Goal: Task Accomplishment & Management: Manage account settings

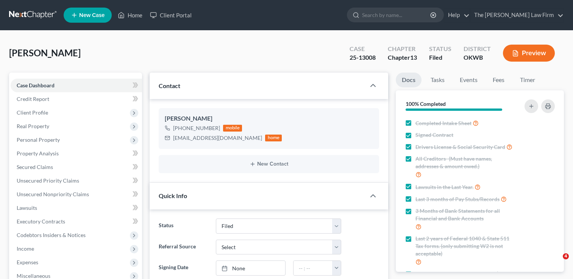
select select "2"
click at [27, 14] on link at bounding box center [33, 15] width 48 height 14
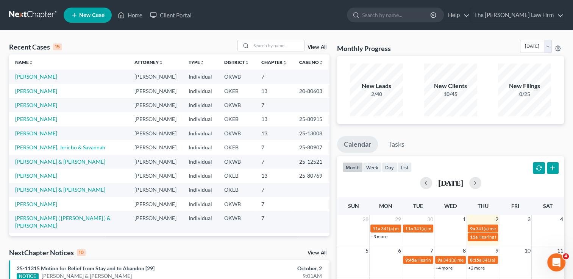
click at [315, 252] on link "View All" at bounding box center [316, 253] width 19 height 5
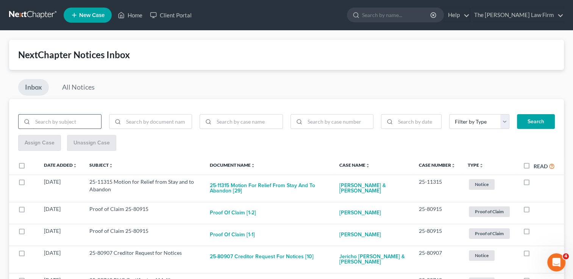
click at [75, 120] on input "search" at bounding box center [67, 122] width 69 height 14
type input "motion to avoid lien"
click at [545, 120] on button "Search" at bounding box center [536, 121] width 38 height 15
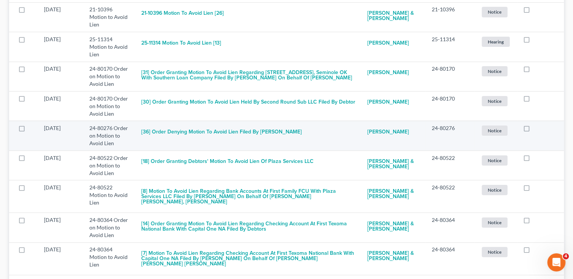
scroll to position [189, 0]
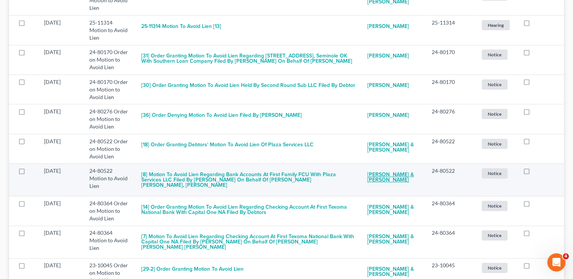
click at [391, 167] on link "Jeffrey Nunn & Nicole Nunn" at bounding box center [393, 177] width 52 height 20
select select "6"
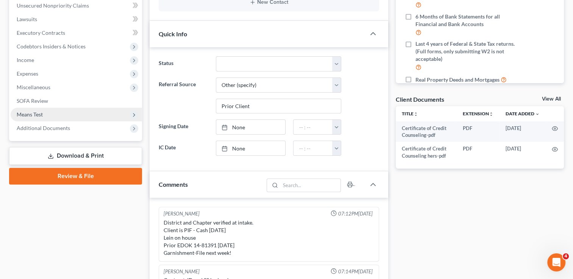
scroll to position [65, 0]
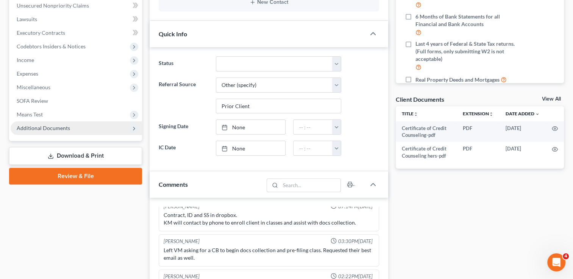
click at [41, 129] on span "Additional Documents" at bounding box center [43, 128] width 53 height 6
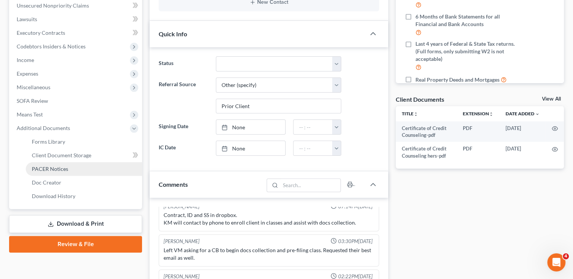
click at [55, 166] on span "PACER Notices" at bounding box center [50, 169] width 36 height 6
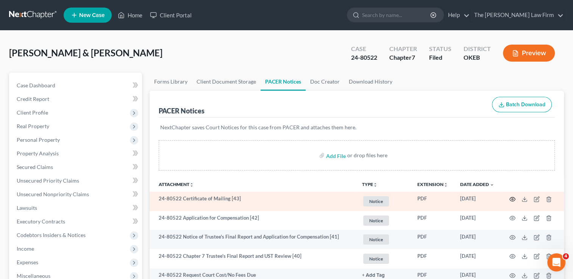
click at [514, 198] on icon "button" at bounding box center [513, 199] width 6 height 4
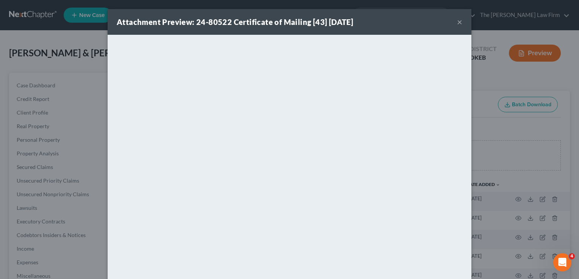
click at [457, 21] on button "×" at bounding box center [459, 21] width 5 height 9
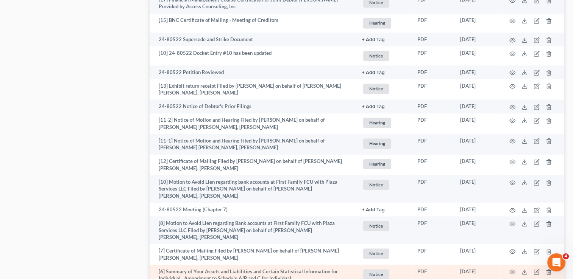
scroll to position [1098, 0]
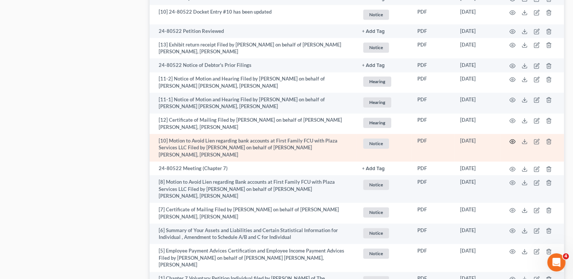
click at [512, 139] on td at bounding box center [532, 148] width 64 height 28
click at [513, 141] on icon "button" at bounding box center [512, 142] width 6 height 6
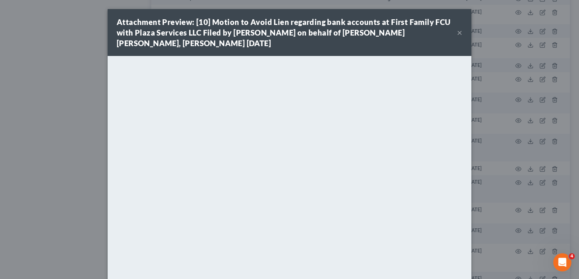
click at [458, 32] on button "×" at bounding box center [459, 32] width 5 height 9
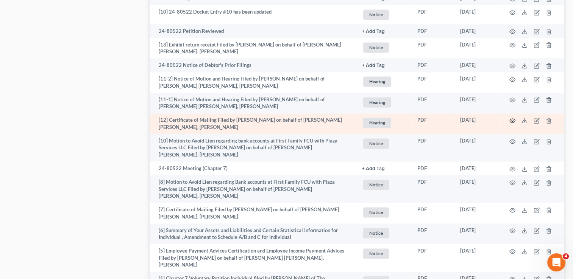
click at [511, 122] on icon "button" at bounding box center [512, 121] width 6 height 6
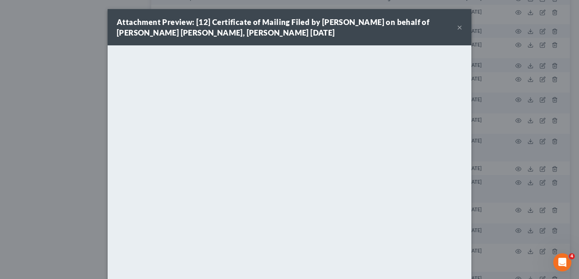
click at [457, 28] on button "×" at bounding box center [459, 27] width 5 height 9
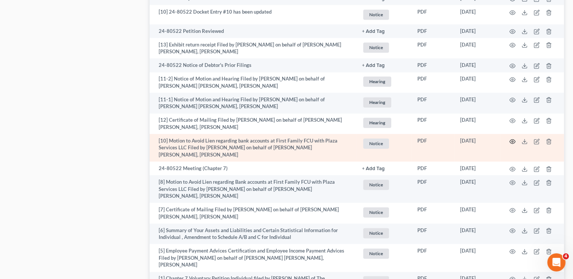
click at [511, 143] on icon "button" at bounding box center [512, 142] width 6 height 6
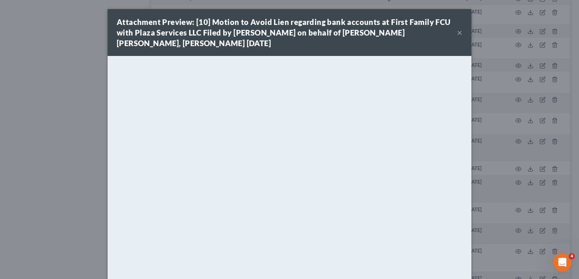
click at [457, 33] on button "×" at bounding box center [459, 32] width 5 height 9
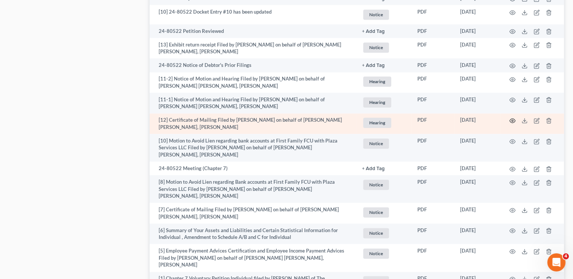
click at [514, 122] on icon "button" at bounding box center [512, 121] width 6 height 6
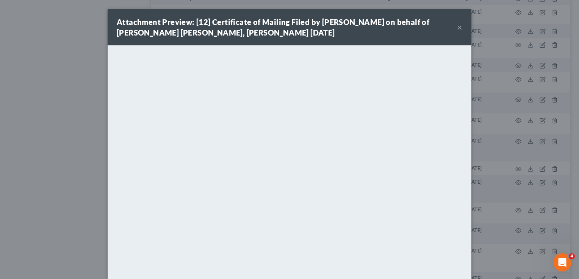
click at [457, 25] on button "×" at bounding box center [459, 27] width 5 height 9
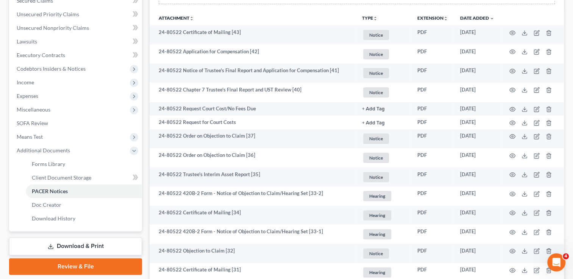
scroll to position [151, 0]
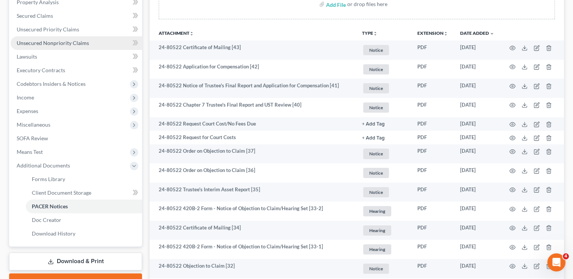
click at [49, 44] on span "Unsecured Nonpriority Claims" at bounding box center [53, 43] width 72 height 6
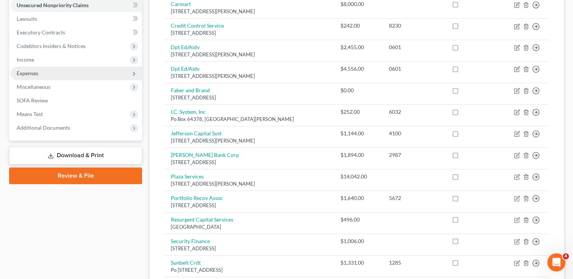
scroll to position [114, 0]
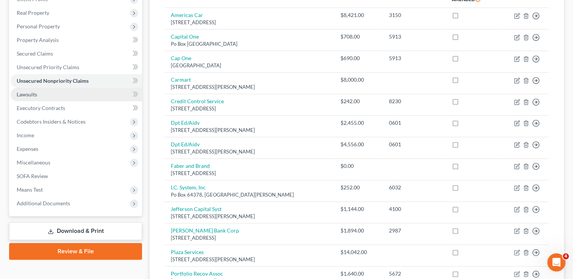
click at [31, 92] on span "Lawsuits" at bounding box center [27, 94] width 20 height 6
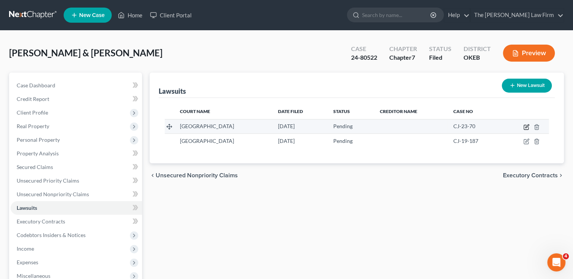
click at [525, 127] on icon "button" at bounding box center [526, 127] width 6 height 6
select select "37"
select select "0"
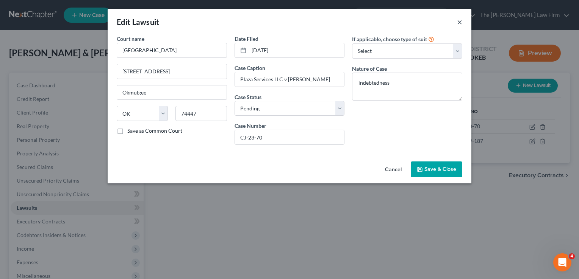
click at [459, 21] on button "×" at bounding box center [459, 21] width 5 height 9
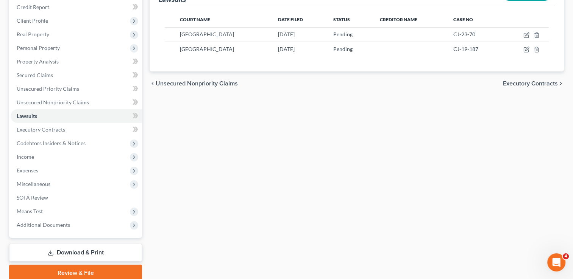
scroll to position [114, 0]
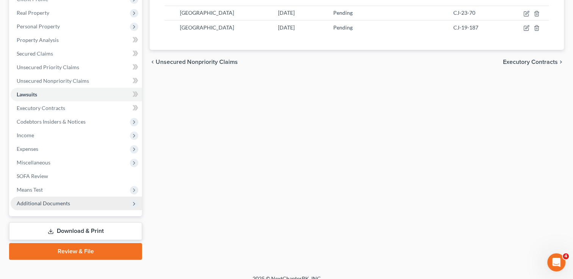
click at [39, 204] on span "Additional Documents" at bounding box center [43, 203] width 53 height 6
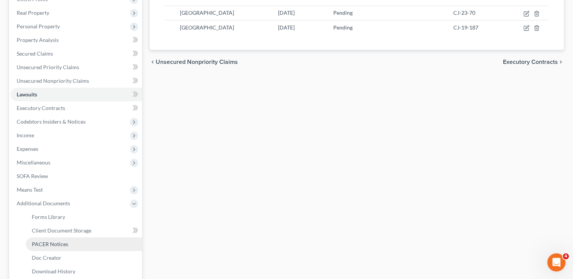
click at [48, 246] on span "PACER Notices" at bounding box center [50, 244] width 36 height 6
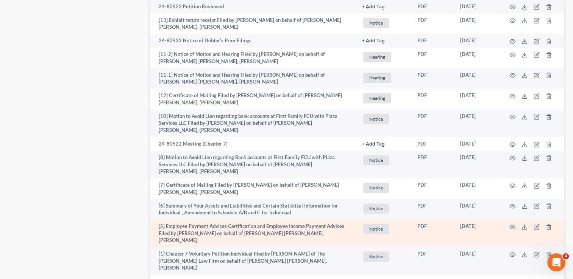
scroll to position [1136, 0]
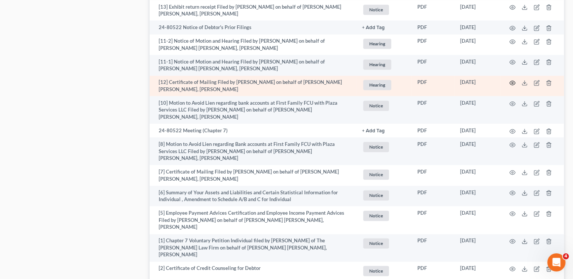
click at [512, 84] on icon "button" at bounding box center [512, 83] width 6 height 6
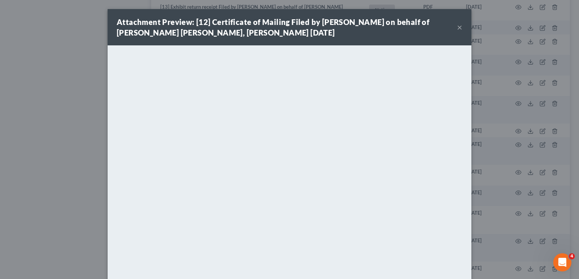
click at [457, 27] on button "×" at bounding box center [459, 27] width 5 height 9
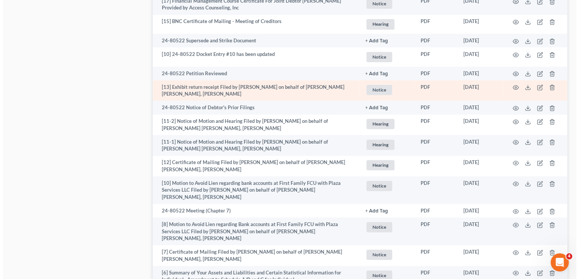
scroll to position [1060, 0]
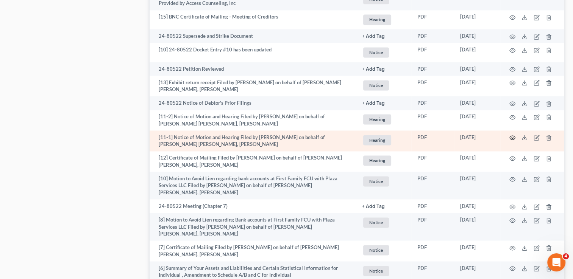
click at [512, 138] on icon "button" at bounding box center [512, 138] width 6 height 6
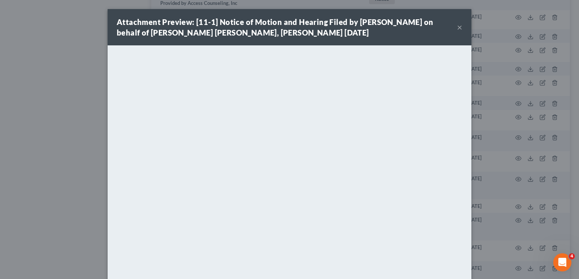
click at [458, 27] on button "×" at bounding box center [459, 27] width 5 height 9
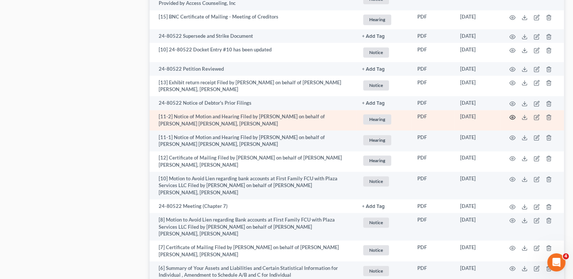
click at [513, 119] on icon "button" at bounding box center [512, 117] width 6 height 6
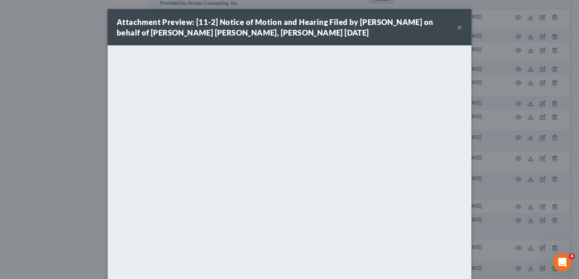
click at [457, 29] on button "×" at bounding box center [459, 27] width 5 height 9
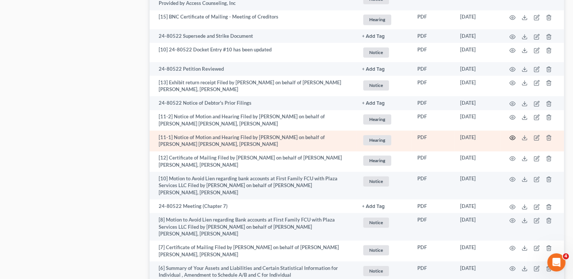
click at [513, 139] on circle "button" at bounding box center [512, 138] width 2 height 2
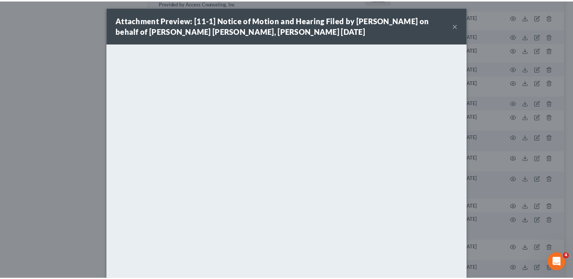
scroll to position [0, 0]
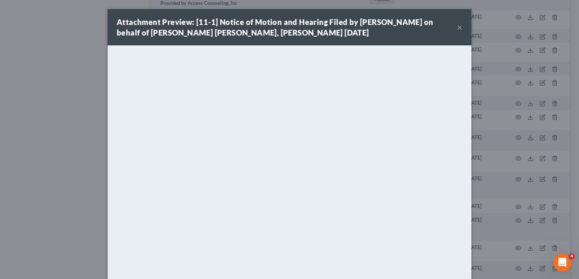
click at [458, 28] on button "×" at bounding box center [459, 27] width 5 height 9
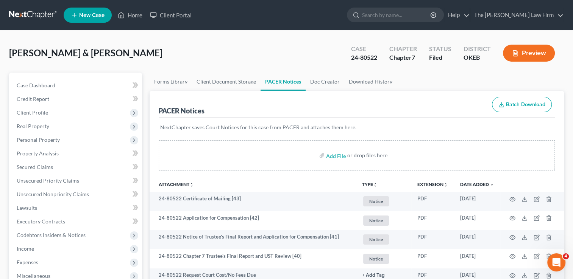
click at [32, 12] on link at bounding box center [33, 15] width 48 height 14
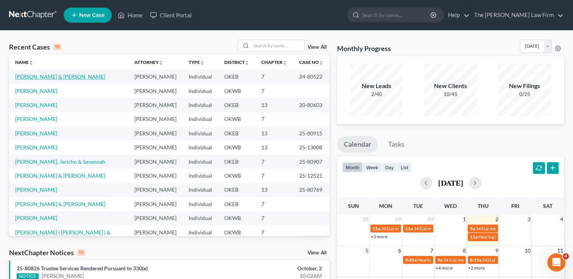
click at [55, 76] on link "[PERSON_NAME] & [PERSON_NAME]" at bounding box center [60, 76] width 90 height 6
select select "6"
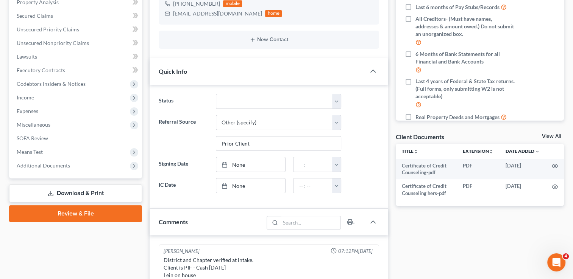
scroll to position [65, 0]
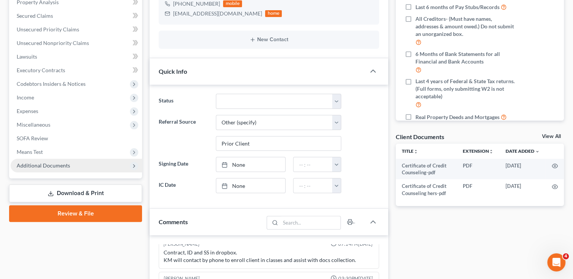
click at [42, 168] on span "Additional Documents" at bounding box center [43, 165] width 53 height 6
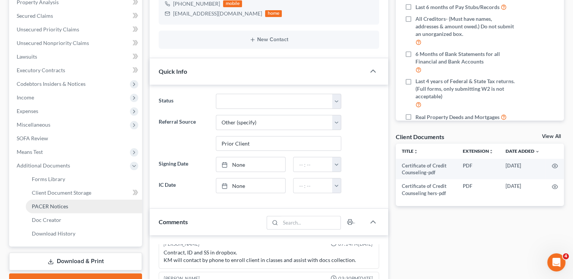
click at [44, 205] on span "PACER Notices" at bounding box center [50, 206] width 36 height 6
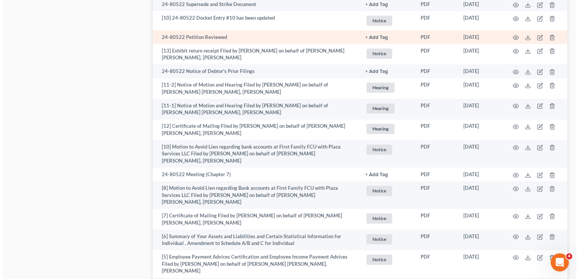
scroll to position [1051, 0]
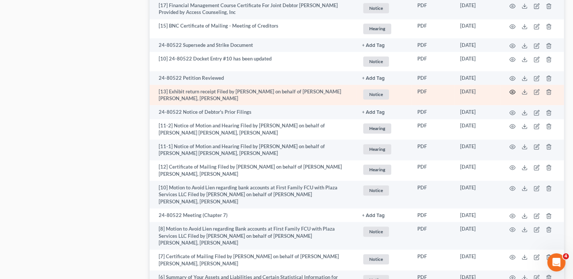
click at [512, 92] on icon "button" at bounding box center [512, 92] width 6 height 6
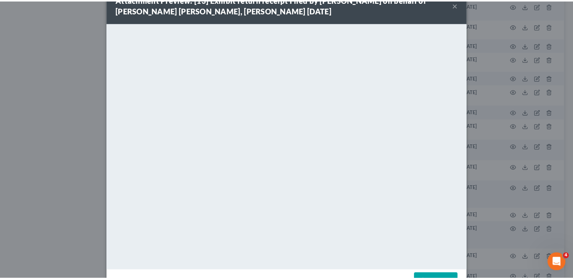
scroll to position [0, 0]
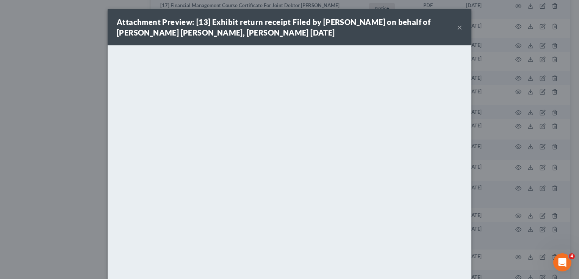
click at [457, 26] on button "×" at bounding box center [459, 27] width 5 height 9
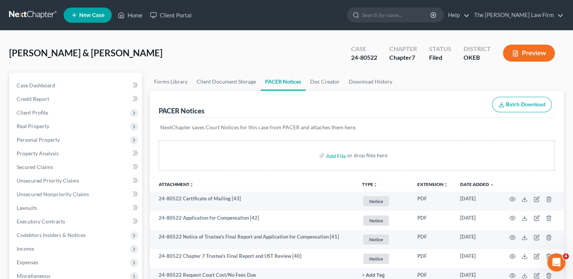
click at [22, 14] on link at bounding box center [33, 15] width 48 height 14
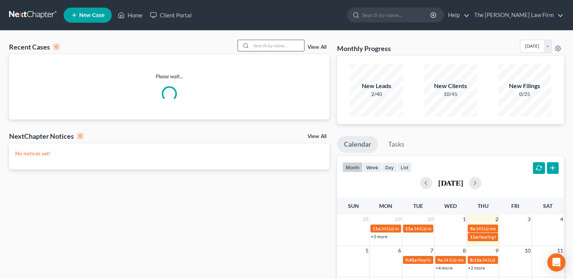
click at [278, 46] on input "search" at bounding box center [277, 45] width 53 height 11
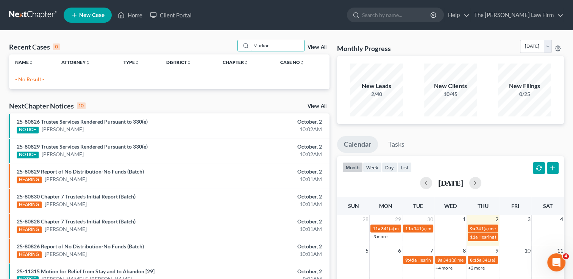
drag, startPoint x: 276, startPoint y: 46, endPoint x: 229, endPoint y: 46, distance: 46.6
click at [229, 47] on div "Recent Cases 0 Murkor View All" at bounding box center [169, 47] width 320 height 15
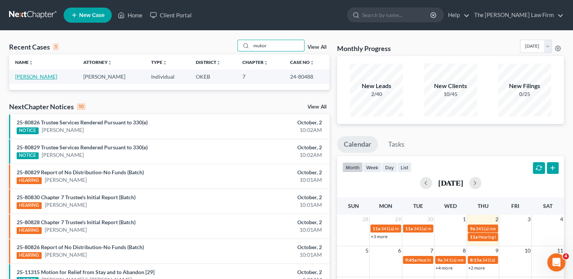
type input "mukor"
click at [36, 79] on link "Mukoro, Melissa" at bounding box center [36, 76] width 42 height 6
select select "6"
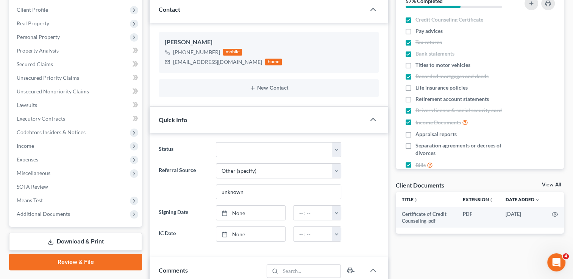
scroll to position [151, 0]
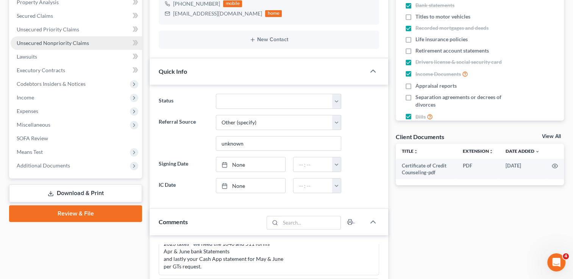
click at [58, 43] on span "Unsecured Nonpriority Claims" at bounding box center [53, 43] width 72 height 6
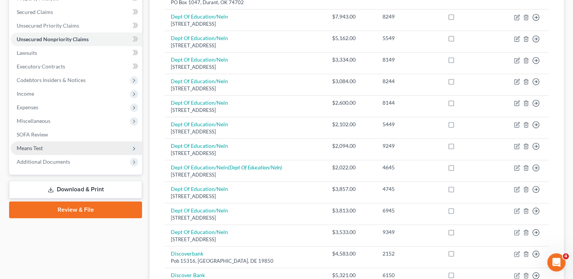
scroll to position [151, 0]
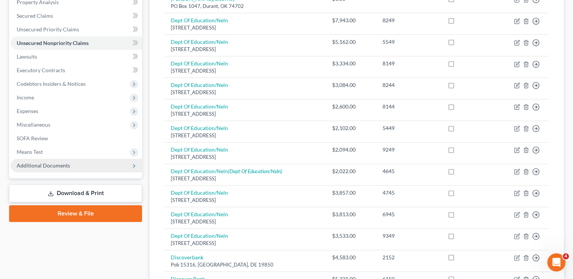
click at [41, 164] on span "Additional Documents" at bounding box center [43, 165] width 53 height 6
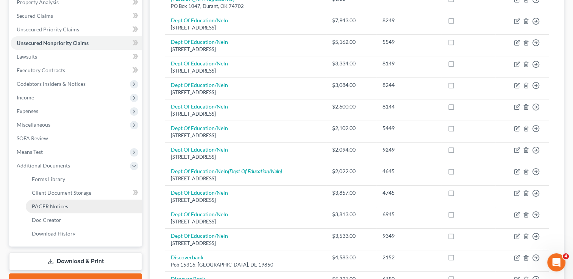
click at [50, 205] on span "PACER Notices" at bounding box center [50, 206] width 36 height 6
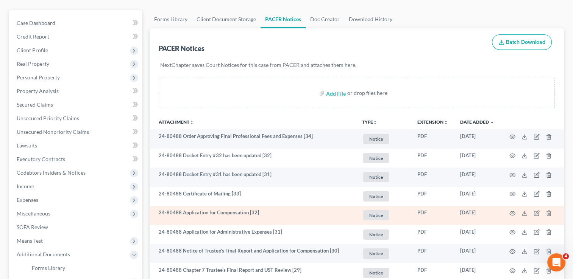
scroll to position [76, 0]
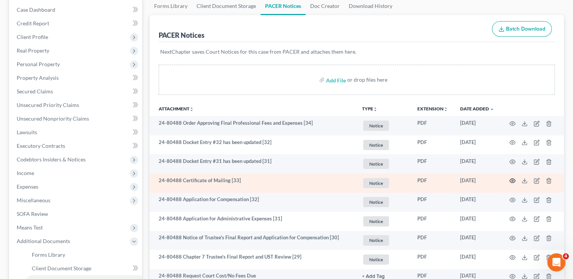
click at [511, 181] on icon "button" at bounding box center [512, 181] width 6 height 6
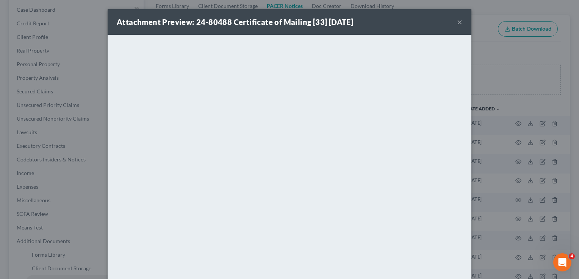
click at [457, 22] on button "×" at bounding box center [459, 21] width 5 height 9
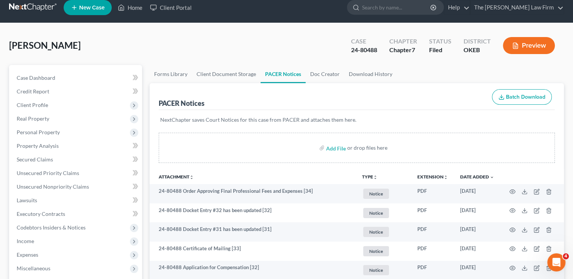
scroll to position [0, 0]
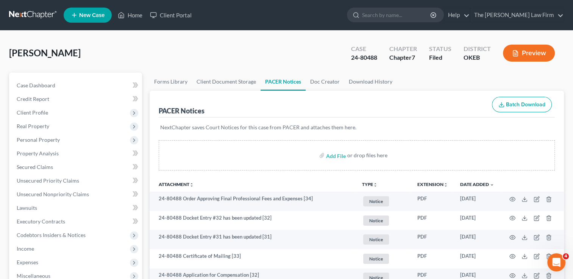
click at [32, 16] on link at bounding box center [33, 15] width 48 height 14
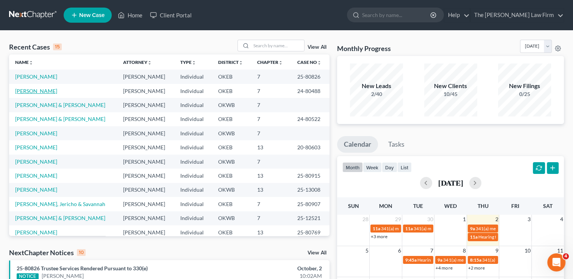
click at [41, 91] on link "[PERSON_NAME]" at bounding box center [36, 91] width 42 height 6
select select "6"
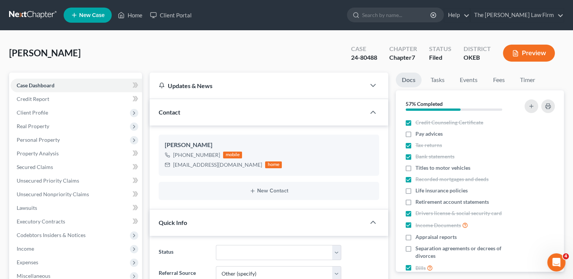
scroll to position [516, 0]
drag, startPoint x: 351, startPoint y: 57, endPoint x: 382, endPoint y: 58, distance: 30.7
click at [382, 58] on div "Case 24-80488" at bounding box center [364, 54] width 38 height 22
drag, startPoint x: 381, startPoint y: 58, endPoint x: 366, endPoint y: 56, distance: 15.3
copy div "24-80488"
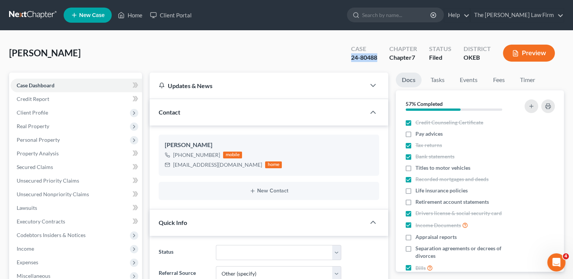
click at [19, 14] on link at bounding box center [33, 15] width 48 height 14
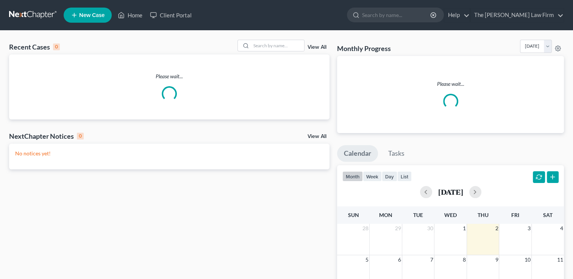
click at [314, 135] on div "Recent Cases 0 View All Please wait... NextChapter Notices 0 View All No notice…" at bounding box center [169, 232] width 328 height 384
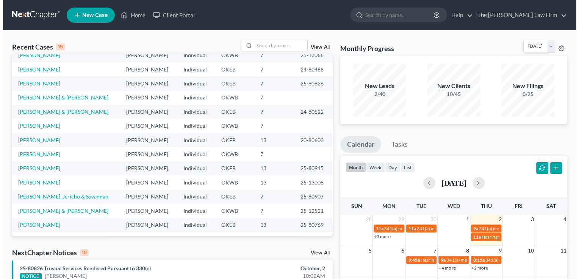
scroll to position [52, 0]
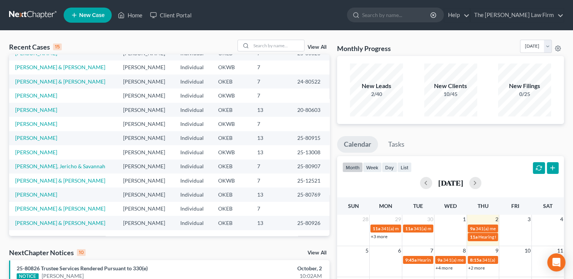
click at [324, 254] on link "View All" at bounding box center [316, 253] width 19 height 5
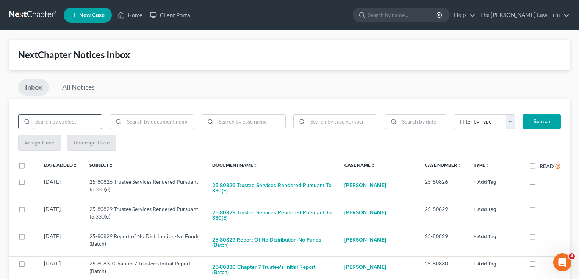
click at [62, 120] on input "search" at bounding box center [67, 122] width 69 height 14
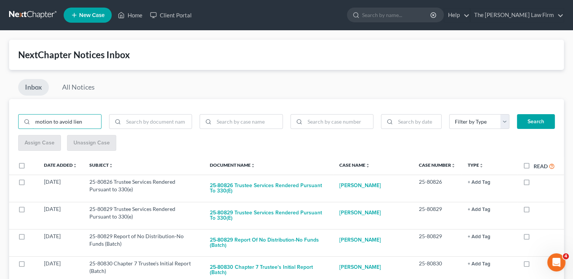
type input "motion to avoid lien"
click at [536, 123] on button "Search" at bounding box center [536, 121] width 38 height 15
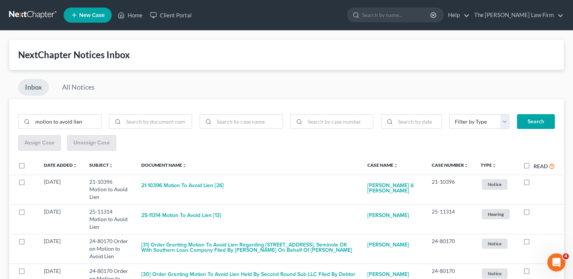
click at [25, 13] on link at bounding box center [33, 15] width 48 height 14
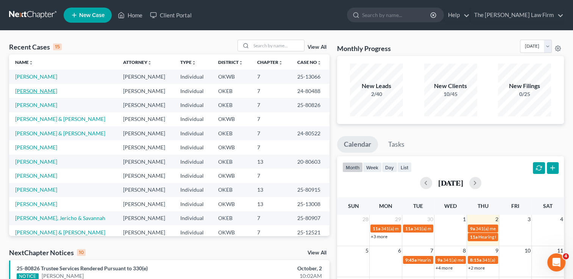
click at [34, 90] on link "[PERSON_NAME]" at bounding box center [36, 91] width 42 height 6
select select "6"
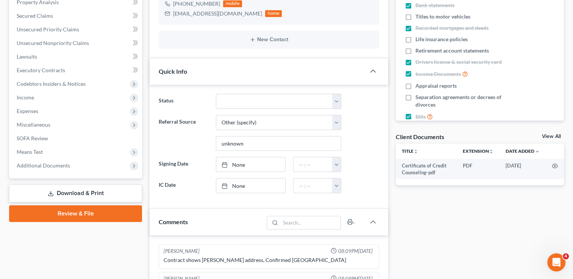
scroll to position [516, 0]
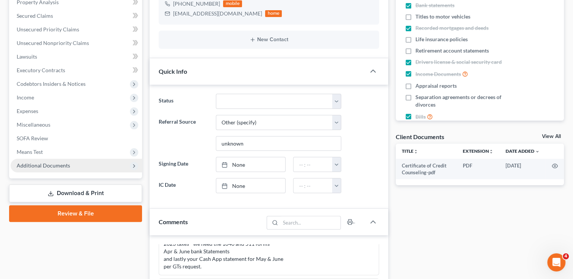
click at [49, 164] on span "Additional Documents" at bounding box center [43, 165] width 53 height 6
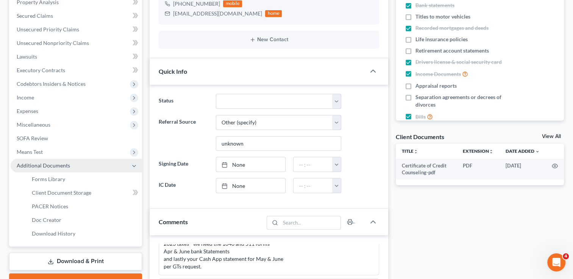
scroll to position [189, 0]
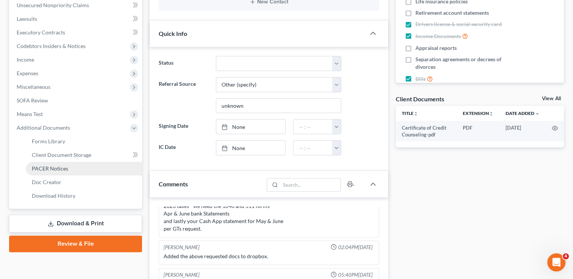
click at [56, 165] on link "PACER Notices" at bounding box center [84, 169] width 116 height 14
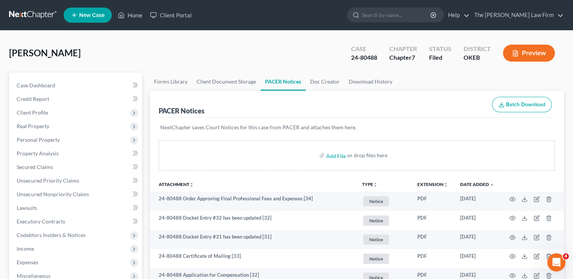
click at [18, 16] on link at bounding box center [33, 15] width 48 height 14
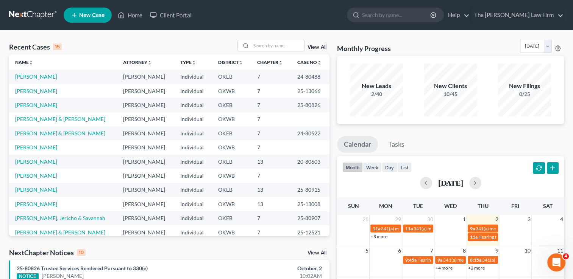
click at [46, 134] on link "[PERSON_NAME] & [PERSON_NAME]" at bounding box center [60, 133] width 90 height 6
select select "6"
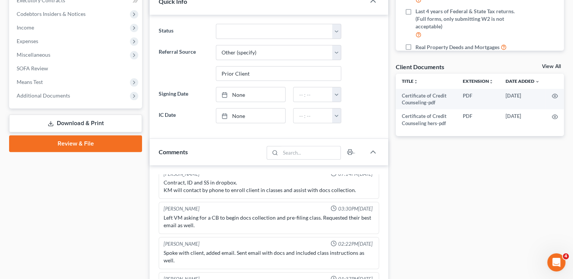
scroll to position [227, 0]
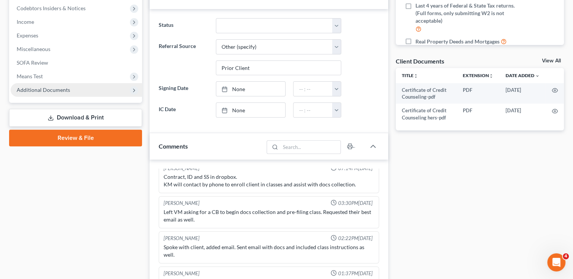
click at [57, 88] on span "Additional Documents" at bounding box center [43, 90] width 53 height 6
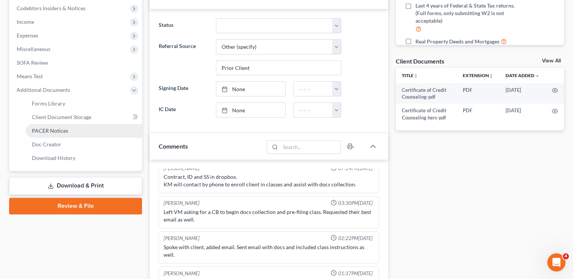
click at [46, 133] on span "PACER Notices" at bounding box center [50, 131] width 36 height 6
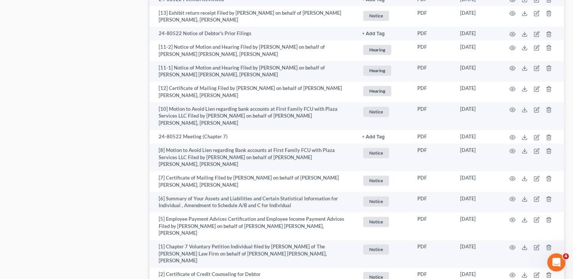
scroll to position [1127, 0]
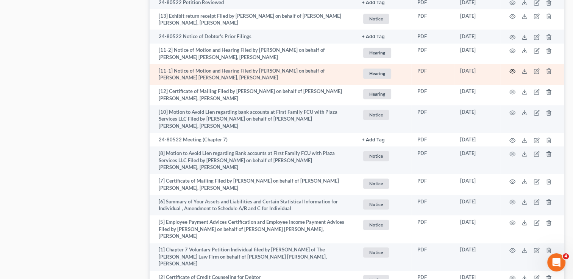
click at [513, 72] on circle "button" at bounding box center [512, 71] width 2 height 2
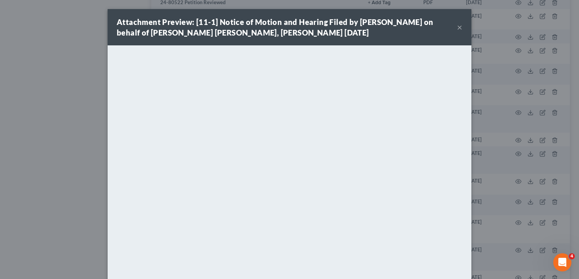
click at [457, 28] on button "×" at bounding box center [459, 27] width 5 height 9
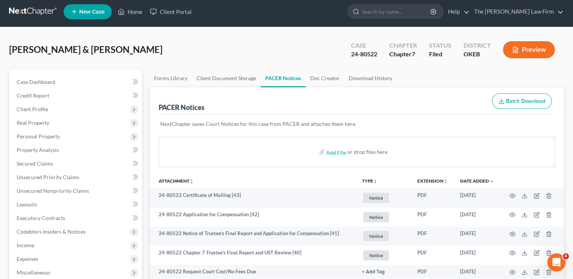
scroll to position [0, 0]
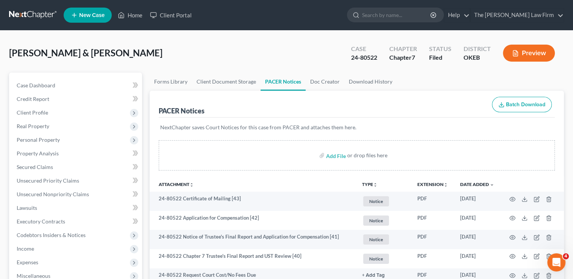
click at [28, 14] on link at bounding box center [33, 15] width 48 height 14
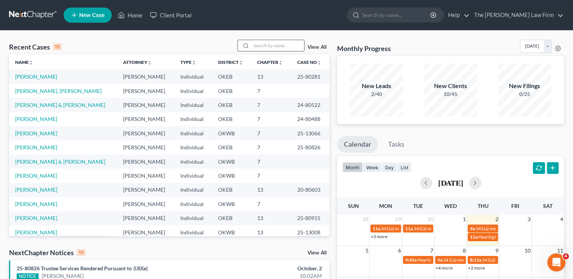
click at [272, 45] on input "search" at bounding box center [277, 45] width 53 height 11
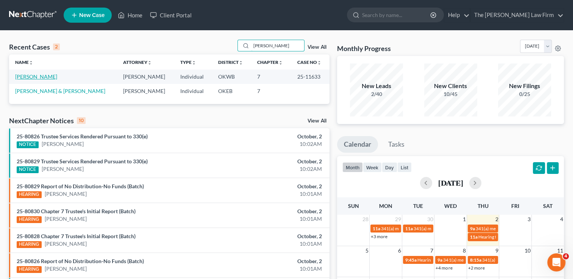
type input "[PERSON_NAME]"
click at [30, 77] on link "[PERSON_NAME]" at bounding box center [36, 76] width 42 height 6
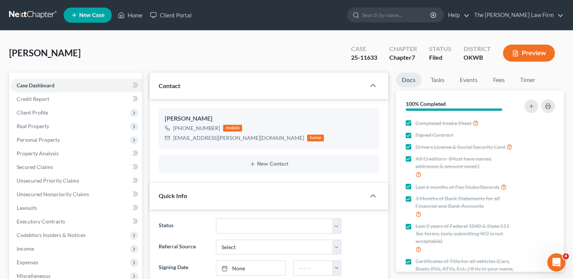
scroll to position [1378, 0]
click at [338, 225] on select "Discharged Dismissed Filed Info Sent In Progress Lead Lost Lead Ready to File R…" at bounding box center [278, 226] width 125 height 15
select select "0"
click at [216, 219] on select "Discharged Dismissed Filed Info Sent In Progress Lead Lost Lead Ready to File R…" at bounding box center [278, 226] width 125 height 15
drag, startPoint x: 29, startPoint y: 15, endPoint x: 96, endPoint y: 17, distance: 66.7
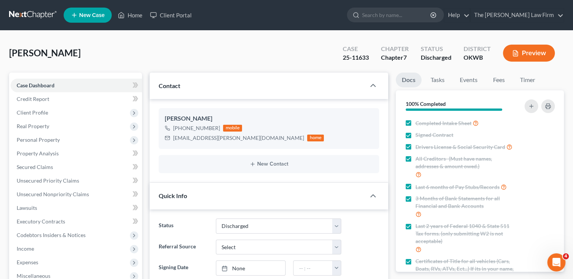
click at [29, 14] on link at bounding box center [33, 15] width 48 height 14
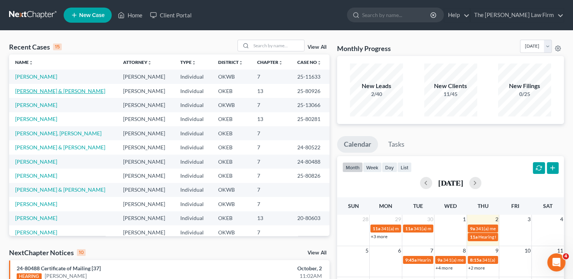
click at [44, 90] on link "[PERSON_NAME] & [PERSON_NAME]" at bounding box center [60, 91] width 90 height 6
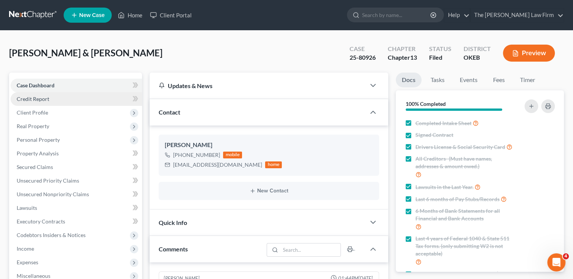
scroll to position [722, 0]
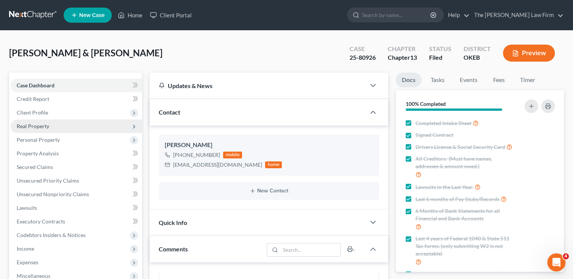
click at [41, 127] on span "Real Property" at bounding box center [33, 126] width 33 height 6
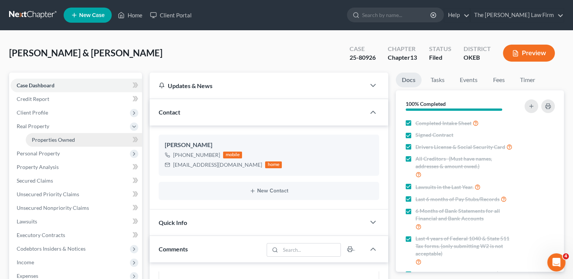
click at [53, 139] on span "Properties Owned" at bounding box center [53, 140] width 43 height 6
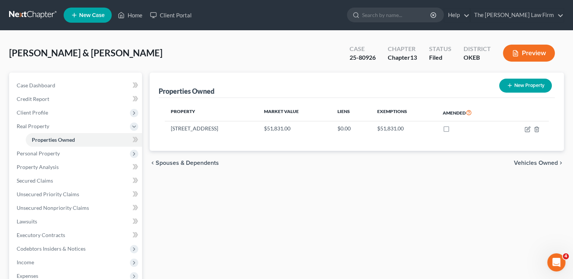
click at [23, 12] on link at bounding box center [33, 15] width 48 height 14
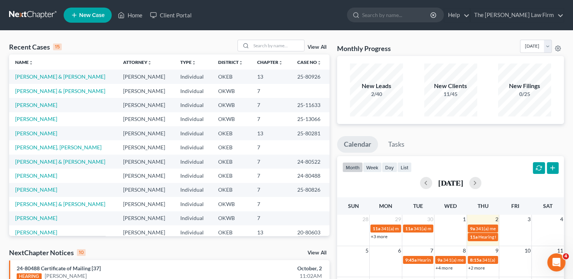
click at [319, 253] on link "View All" at bounding box center [316, 253] width 19 height 5
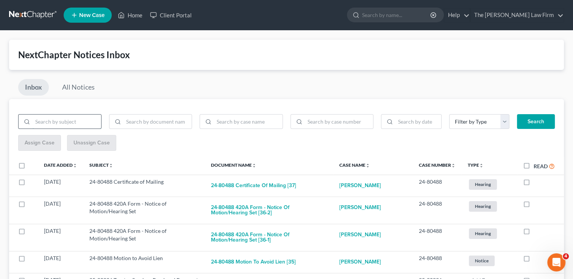
click at [64, 117] on input "search" at bounding box center [67, 122] width 69 height 14
type input "proposed order"
click at [526, 123] on button "Search" at bounding box center [536, 121] width 38 height 15
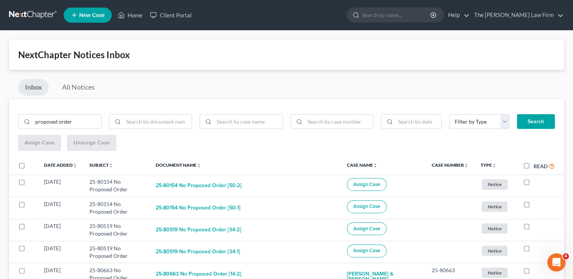
click at [30, 11] on link at bounding box center [33, 15] width 48 height 14
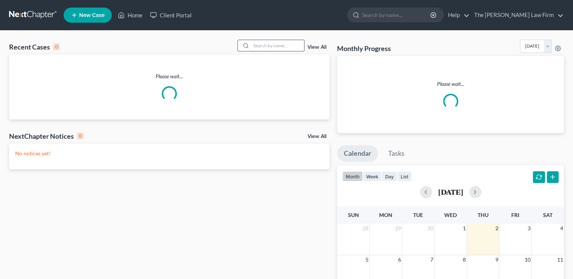
click at [282, 43] on input "search" at bounding box center [277, 45] width 53 height 11
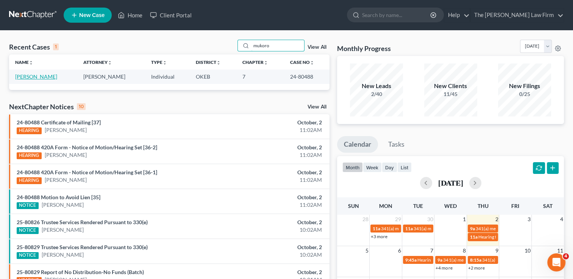
type input "mukoro"
click at [29, 74] on link "[PERSON_NAME]" at bounding box center [36, 76] width 42 height 6
select select "6"
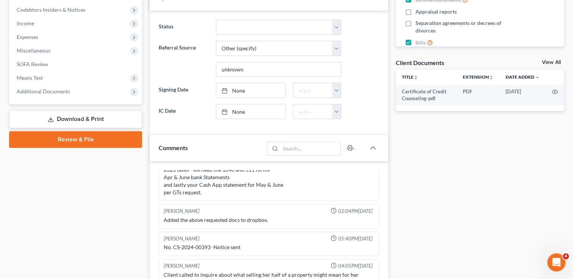
scroll to position [227, 0]
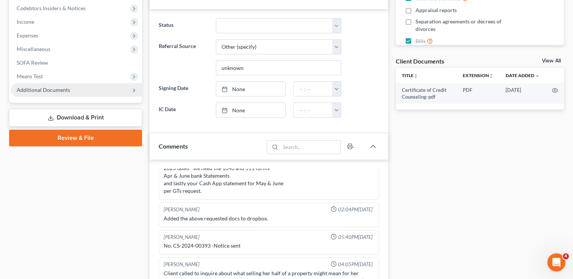
click at [47, 90] on span "Additional Documents" at bounding box center [43, 90] width 53 height 6
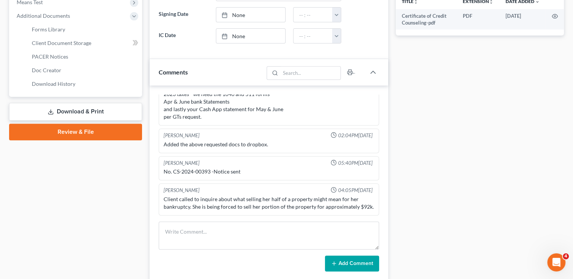
scroll to position [303, 0]
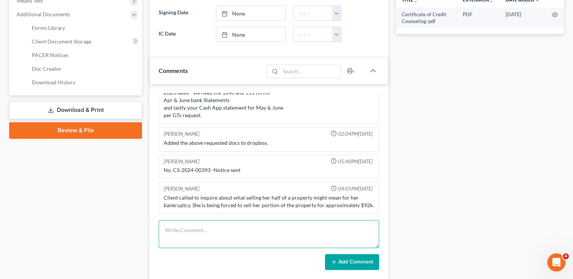
click at [207, 228] on textarea at bounding box center [269, 234] width 220 height 28
type textarea "Filed MTAL on her home through Discover bank, Notice, Mailing and order"
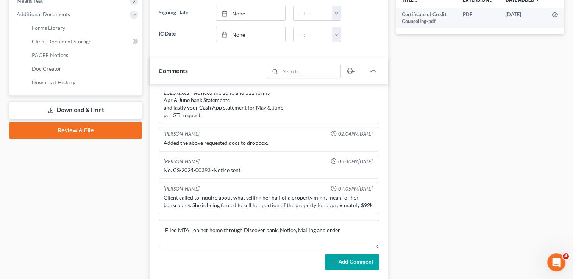
click at [354, 260] on button "Add Comment" at bounding box center [352, 262] width 54 height 16
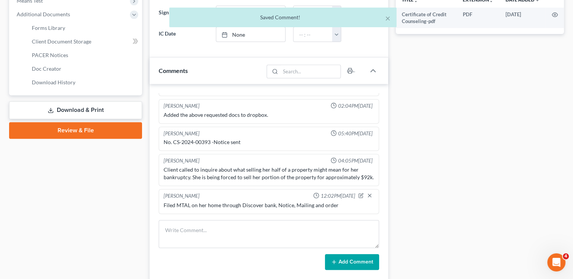
scroll to position [265, 0]
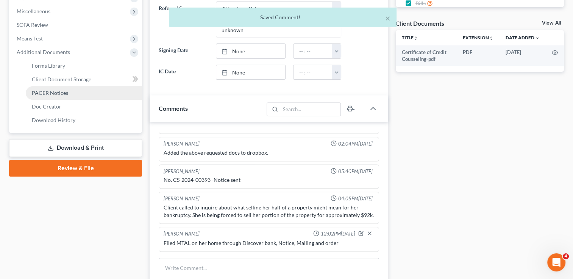
click at [66, 95] on span "PACER Notices" at bounding box center [50, 93] width 36 height 6
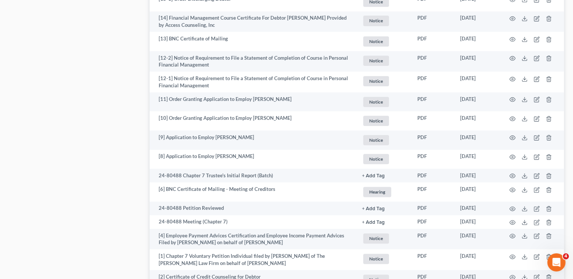
scroll to position [961, 0]
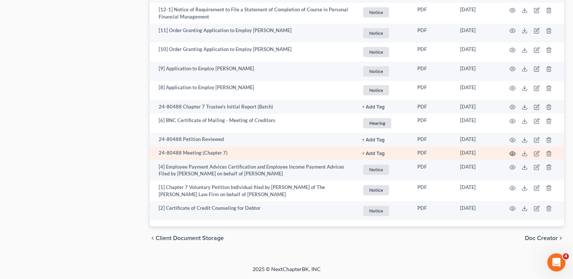
click at [510, 154] on icon "button" at bounding box center [513, 154] width 6 height 4
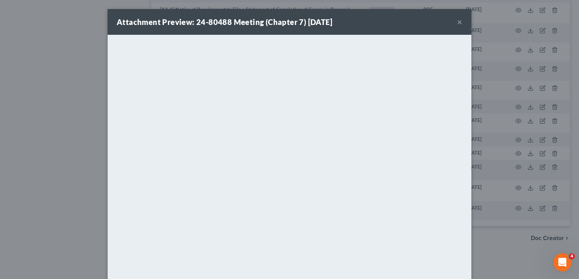
click at [457, 22] on button "×" at bounding box center [459, 21] width 5 height 9
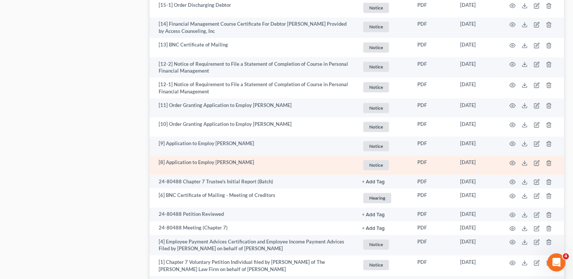
scroll to position [923, 0]
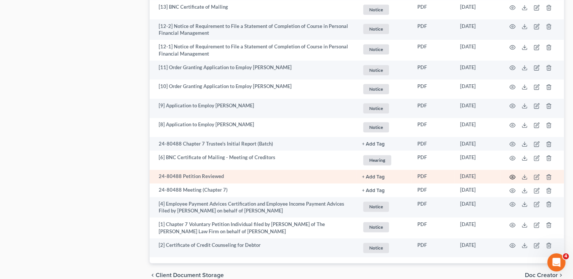
click at [509, 176] on icon "button" at bounding box center [512, 177] width 6 height 6
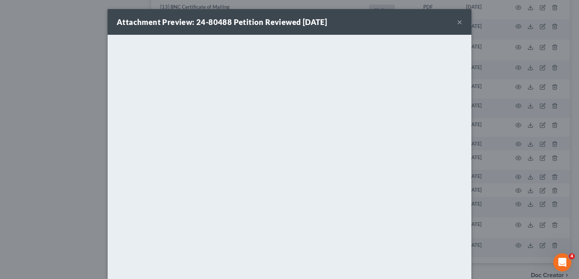
click at [457, 22] on button "×" at bounding box center [459, 21] width 5 height 9
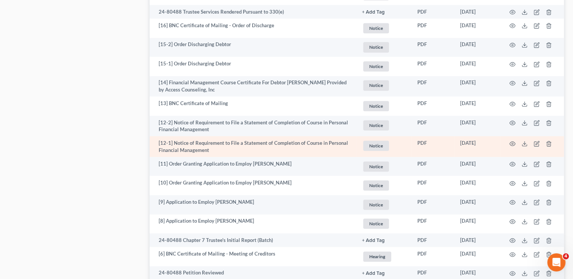
scroll to position [810, 0]
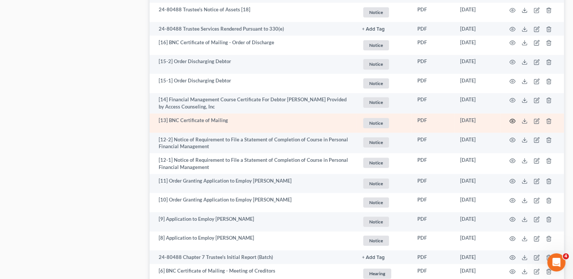
click at [513, 119] on icon "button" at bounding box center [512, 121] width 6 height 6
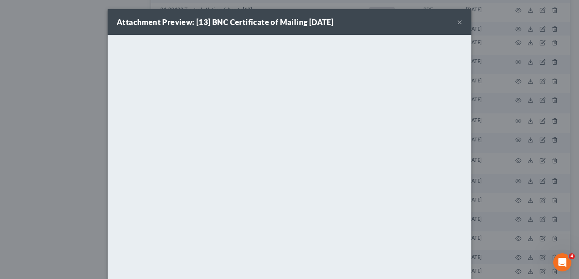
click at [457, 24] on button "×" at bounding box center [459, 21] width 5 height 9
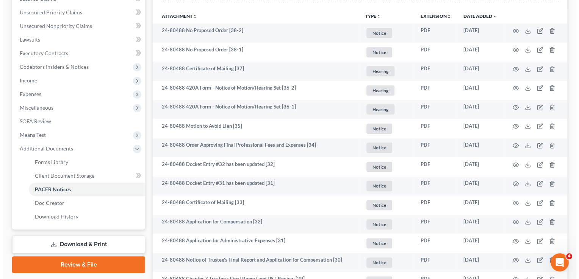
scroll to position [151, 0]
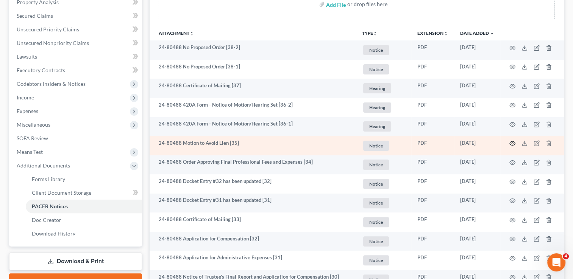
click at [513, 142] on icon "button" at bounding box center [512, 143] width 6 height 6
